Goal: Navigation & Orientation: Find specific page/section

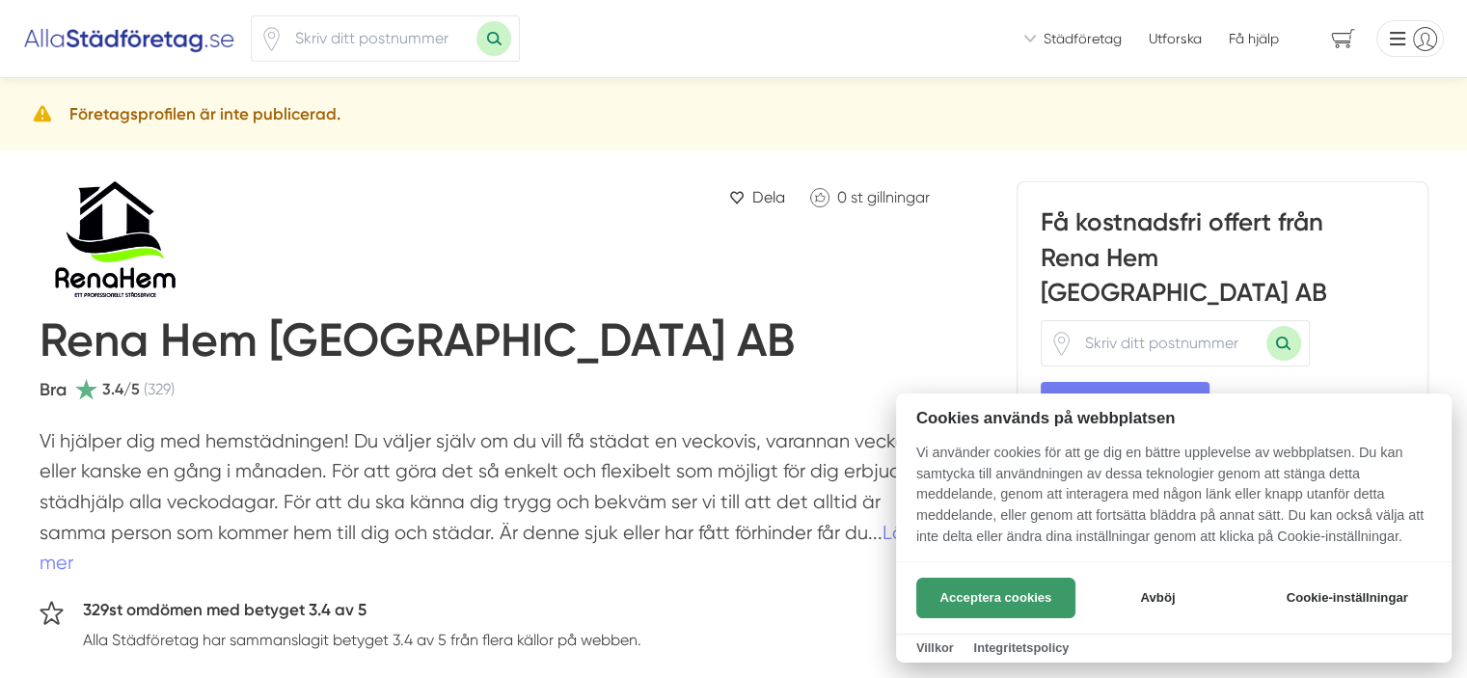
click at [1039, 599] on button "Acceptera cookies" at bounding box center [996, 598] width 159 height 41
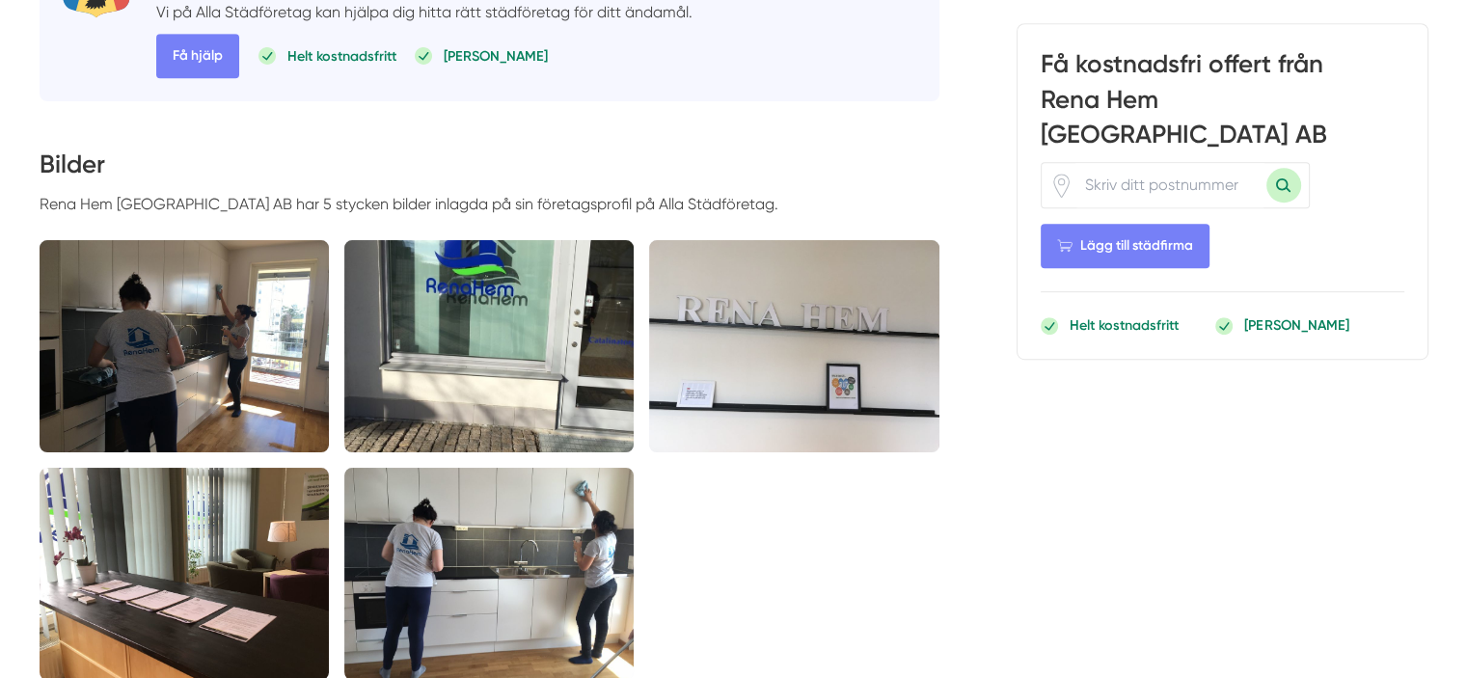
scroll to position [1254, 0]
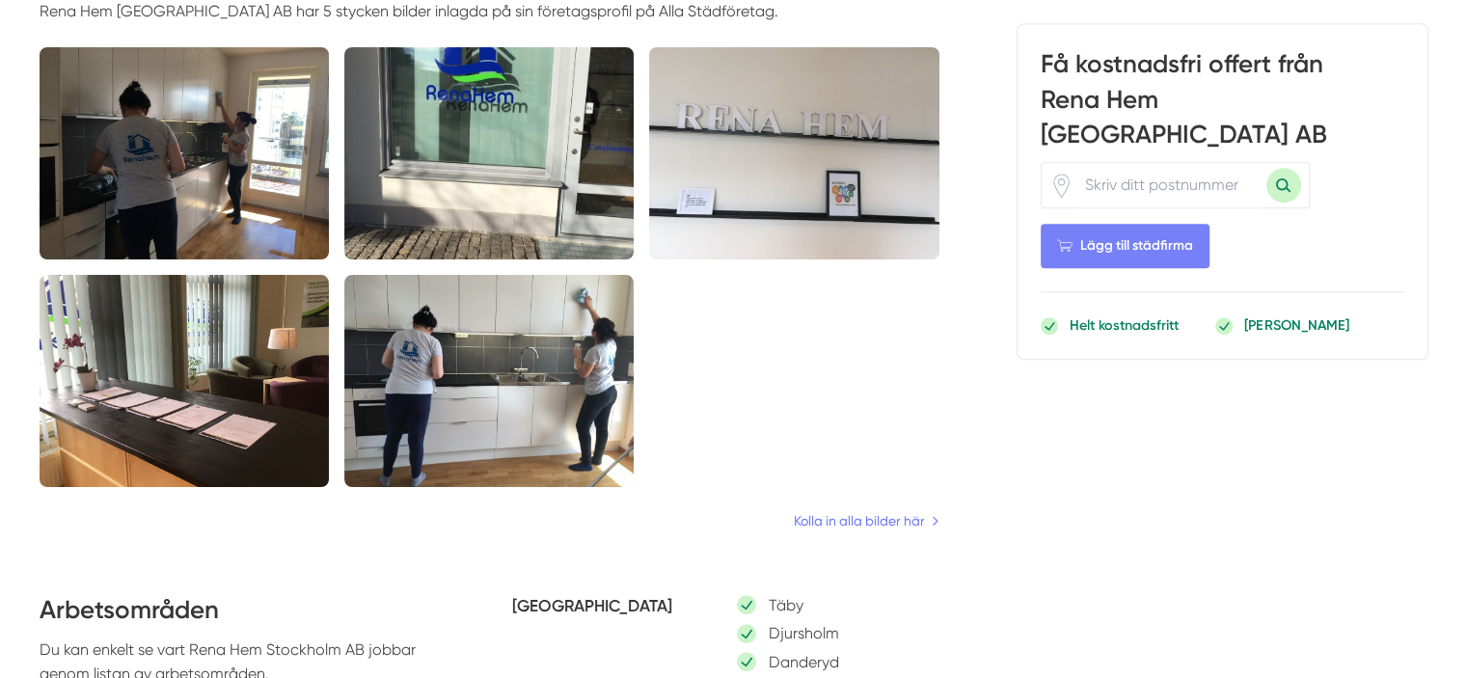
click at [185, 104] on img at bounding box center [184, 153] width 289 height 212
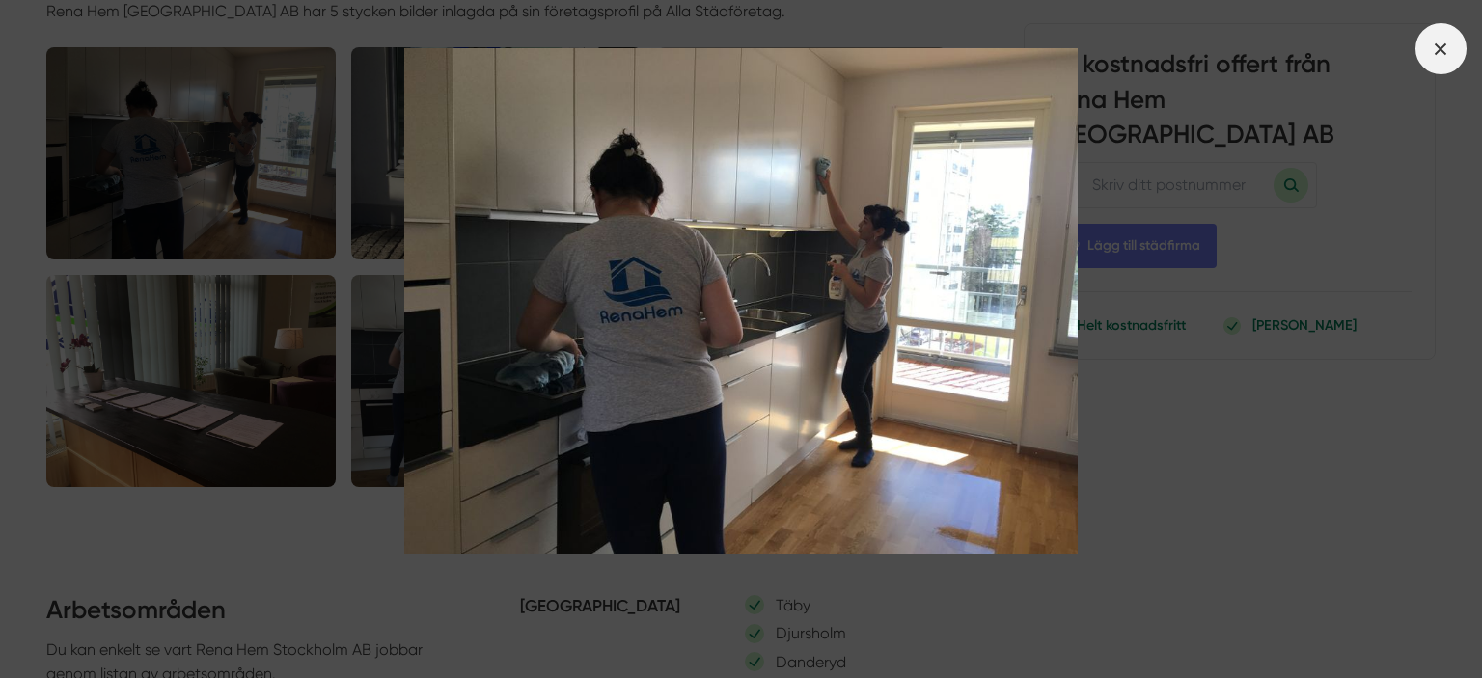
click at [1436, 49] on icon at bounding box center [1440, 49] width 21 height 21
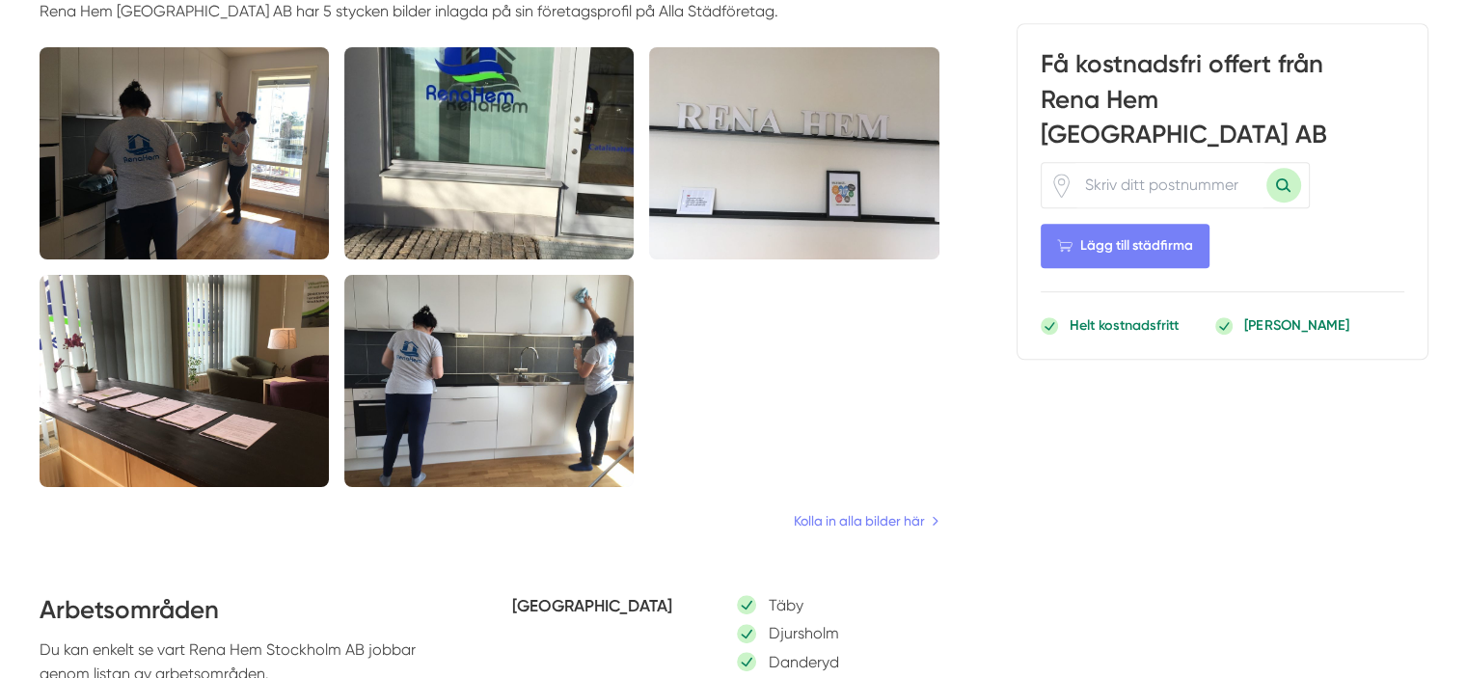
click at [511, 375] on img at bounding box center [488, 381] width 289 height 212
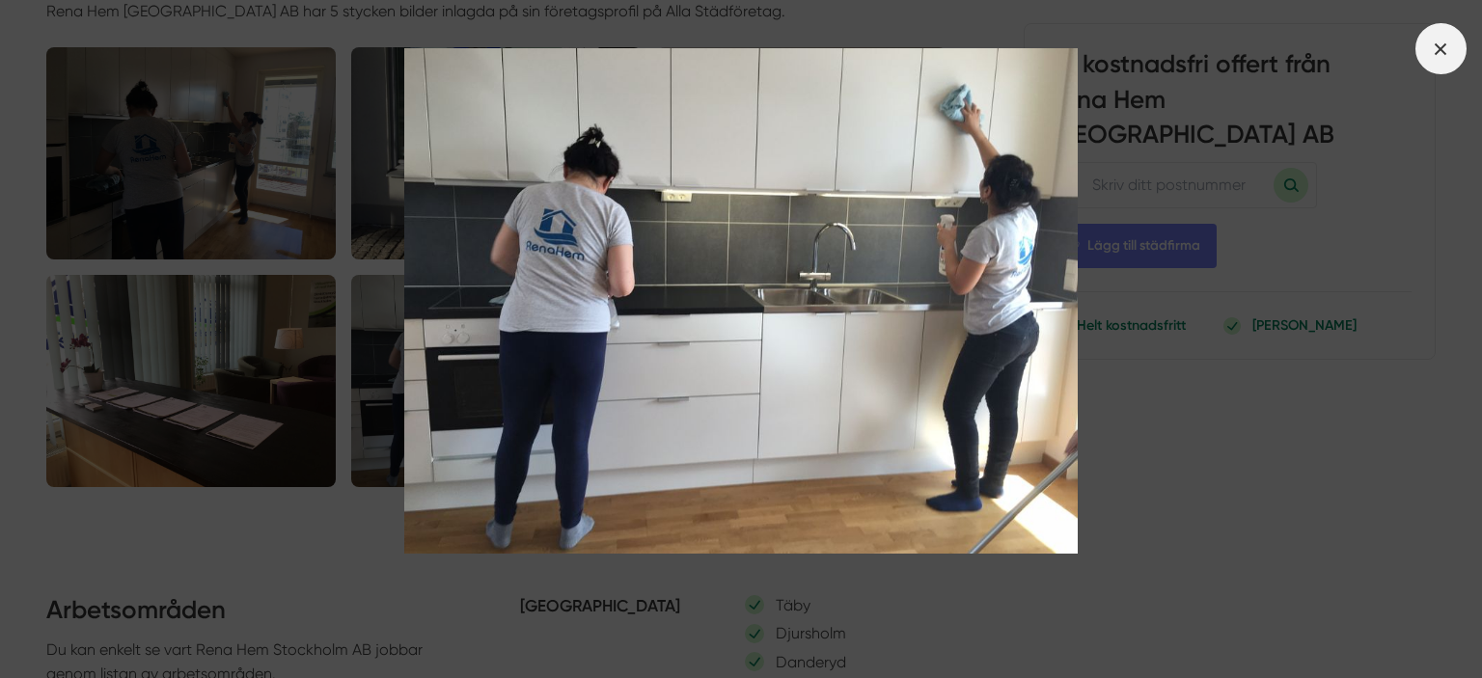
click at [1432, 56] on icon at bounding box center [1440, 49] width 21 height 21
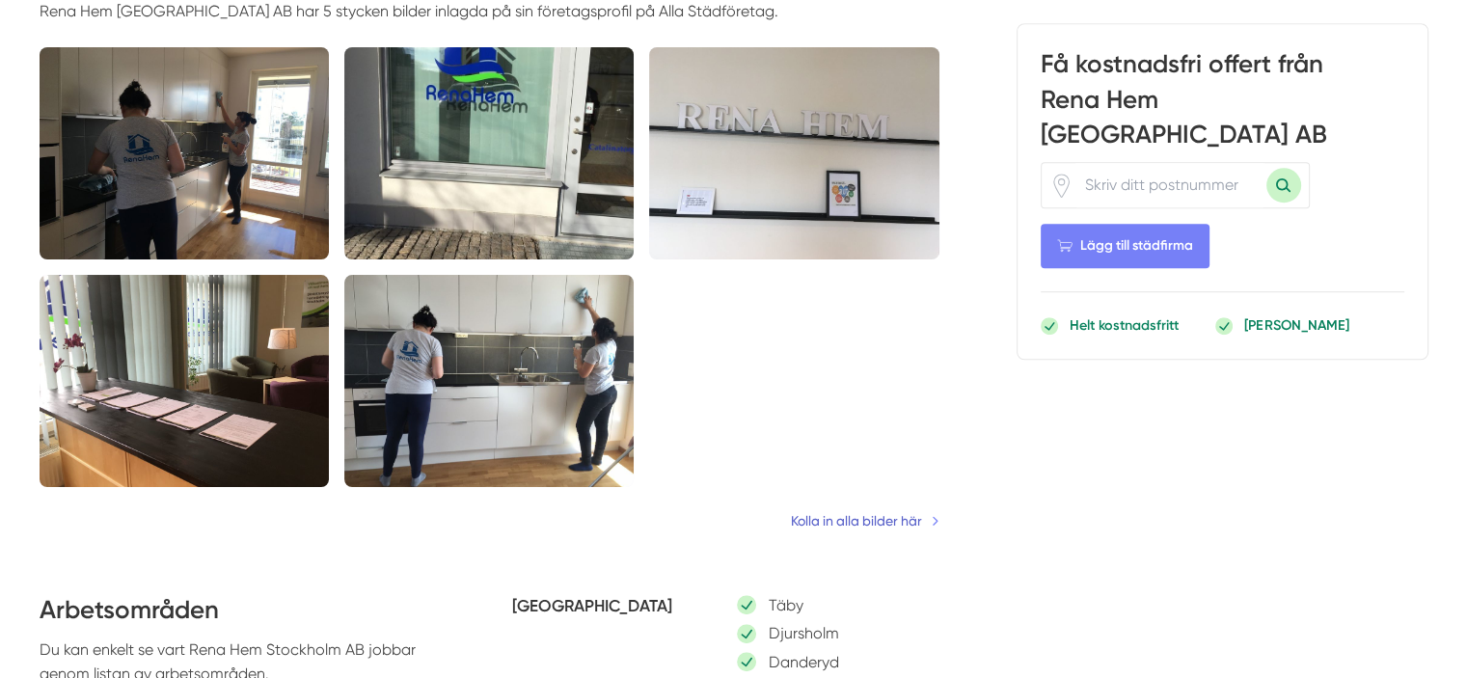
click at [883, 512] on link "Kolla in alla bilder här" at bounding box center [865, 520] width 149 height 21
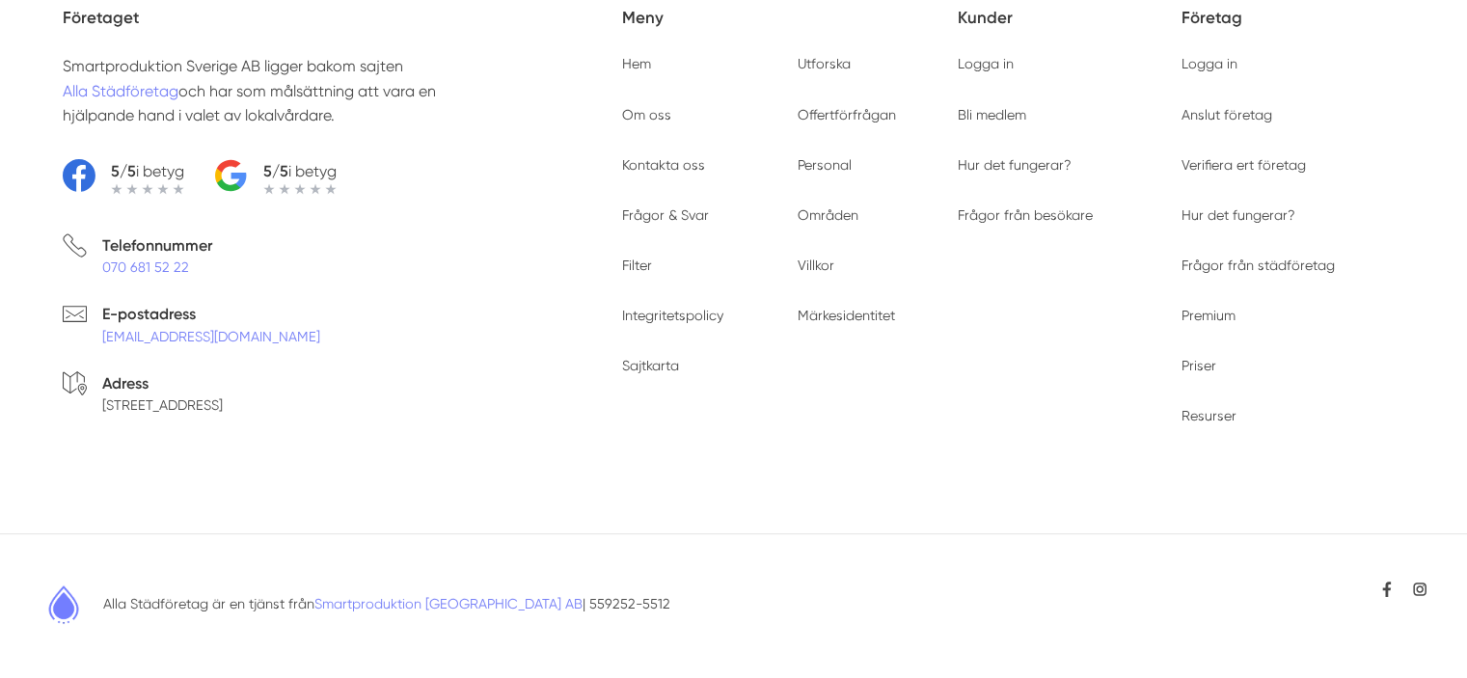
scroll to position [2374, 0]
